Goal: Information Seeking & Learning: Learn about a topic

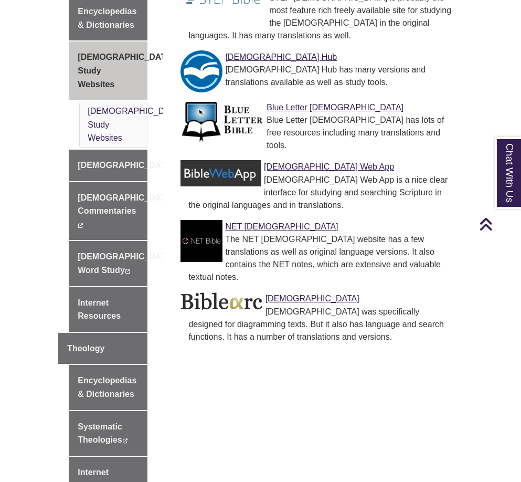
scroll to position [445, 0]
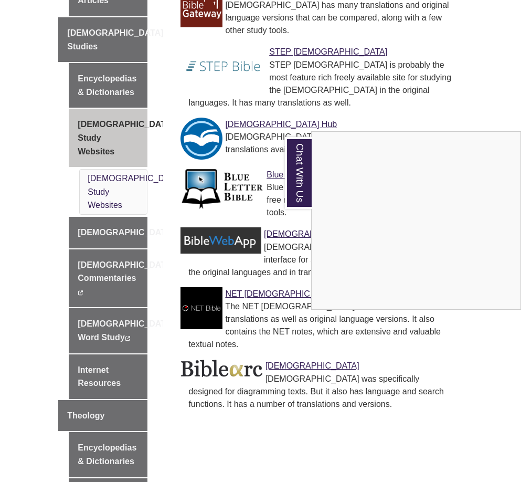
click at [100, 149] on div "Chat With Us" at bounding box center [260, 241] width 521 height 482
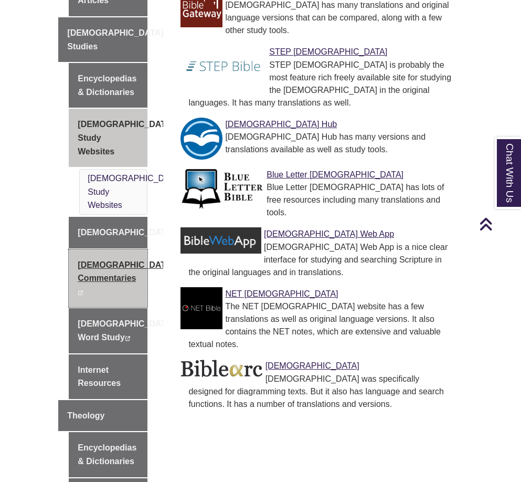
click at [102, 249] on link "[DEMOGRAPHIC_DATA] Commentaries This link opens in a new window This link opens…" at bounding box center [108, 278] width 79 height 58
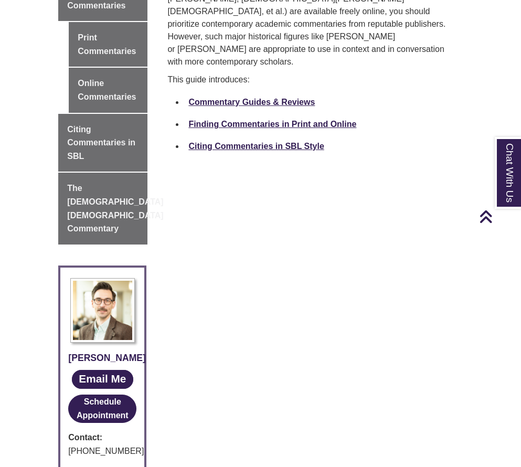
scroll to position [359, 0]
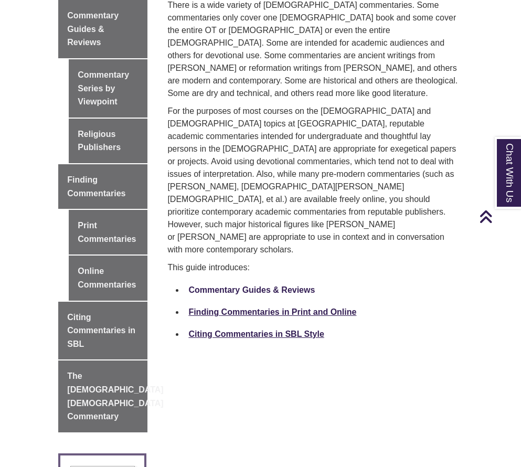
click at [257, 285] on link "Commentary Guides & Reviews" at bounding box center [251, 289] width 126 height 9
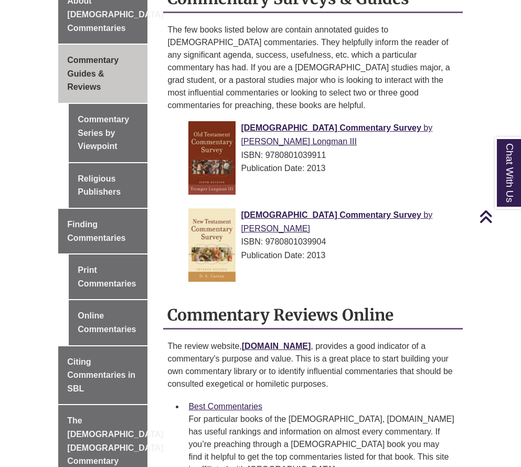
scroll to position [177, 0]
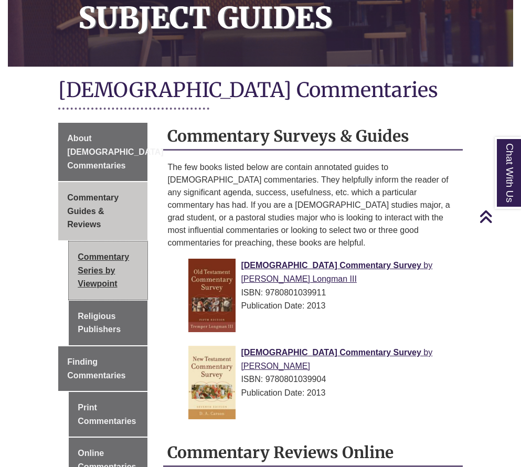
click at [115, 251] on link "Commentary Series by Viewpoint" at bounding box center [108, 270] width 79 height 58
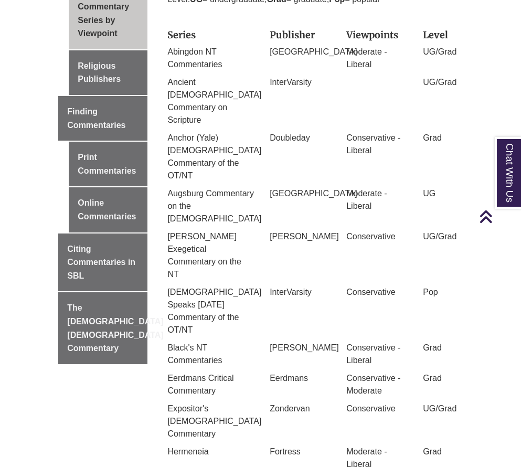
scroll to position [258, 0]
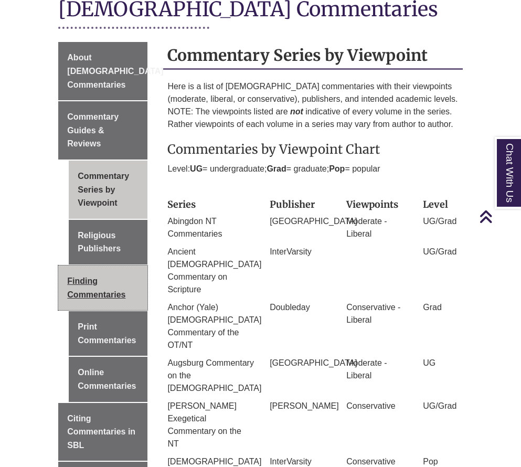
click at [86, 278] on span "Finding Commentaries" at bounding box center [96, 288] width 58 height 23
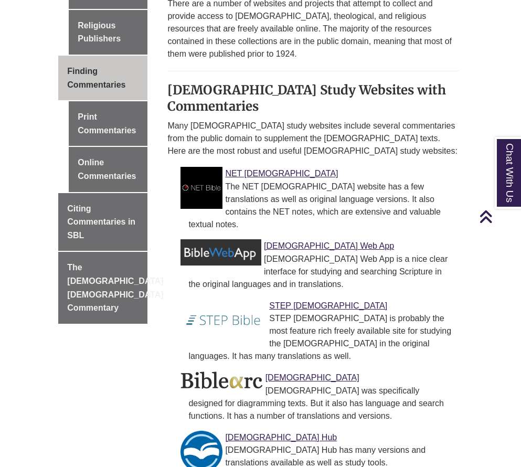
scroll to position [626, 0]
